Goal: Task Accomplishment & Management: Complete application form

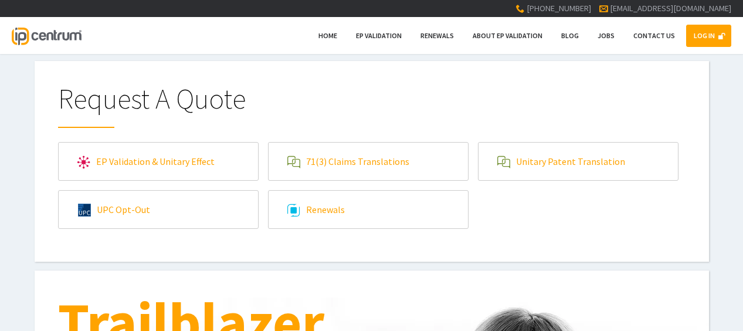
click at [714, 27] on link "LOG IN" at bounding box center [708, 36] width 45 height 22
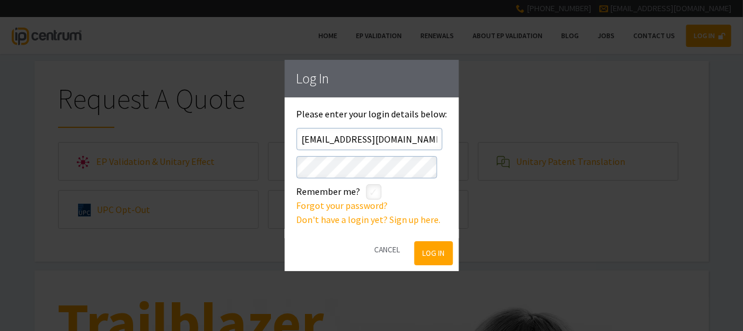
click at [424, 258] on button "Log In" at bounding box center [433, 253] width 38 height 24
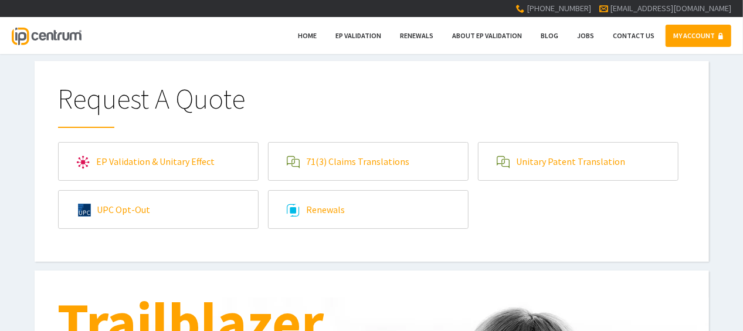
click at [333, 168] on link "71(3) Claims Translations" at bounding box center [368, 161] width 199 height 38
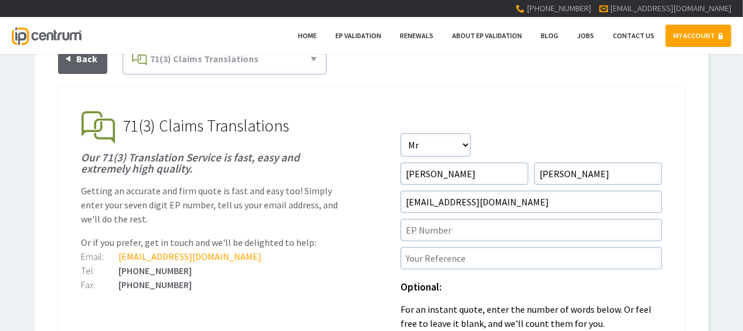
scroll to position [117, 0]
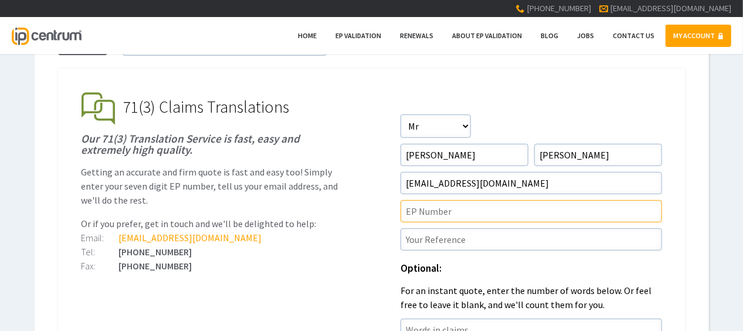
click at [457, 216] on input"] "text" at bounding box center [530, 211] width 261 height 22
paste input"] "22893008.7"
click at [417, 213] on input"] "ep22893008.7" at bounding box center [530, 211] width 261 height 22
type input"] "EP22893008.7"
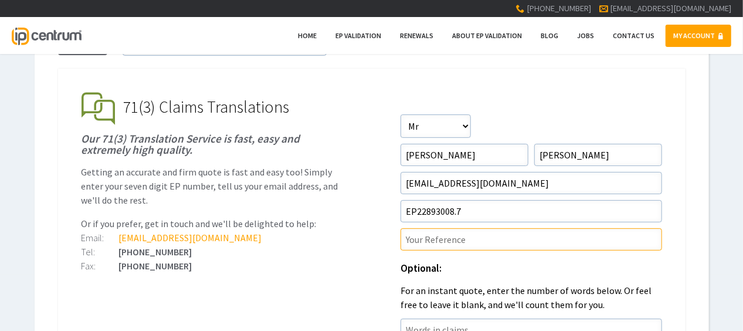
click at [521, 246] on input"] "text" at bounding box center [530, 239] width 261 height 22
paste input"] "P46295EPN1"
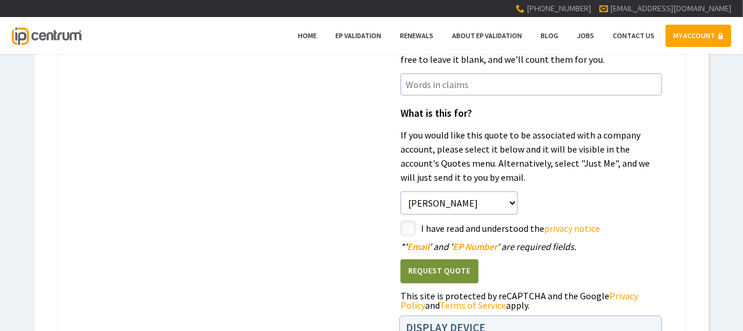
scroll to position [410, 0]
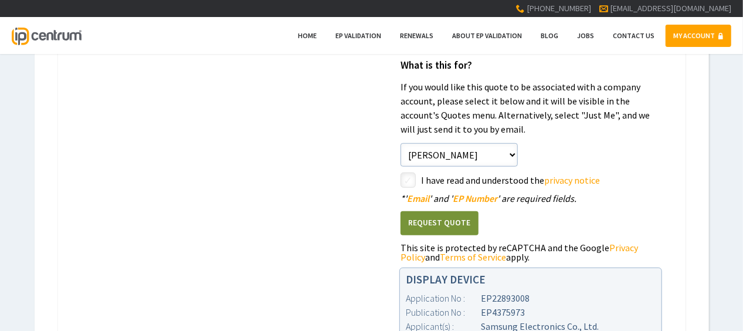
type input"] "P46295EPN1/ARF"
click at [414, 176] on input"] "checkbox" at bounding box center [410, 181] width 14 height 14
checkbox input"] "true"
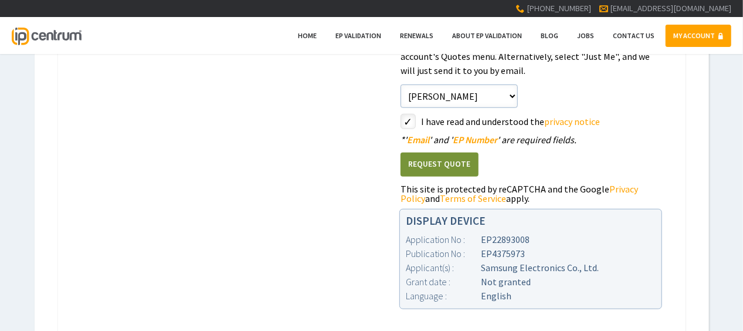
click at [461, 158] on button "Request Quote" at bounding box center [439, 164] width 78 height 24
